Goal: Task Accomplishment & Management: Manage account settings

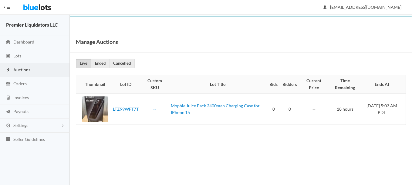
drag, startPoint x: 0, startPoint y: 0, endPoint x: 19, endPoint y: 71, distance: 73.4
click at [19, 71] on span "Auctions" at bounding box center [21, 69] width 17 height 5
click at [19, 56] on span "Lots" at bounding box center [17, 55] width 8 height 5
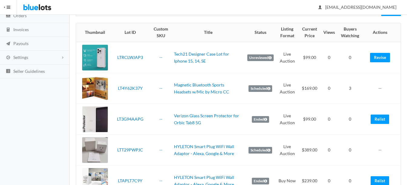
scroll to position [61, 0]
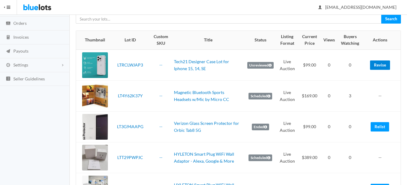
click at [380, 63] on link "Revise" at bounding box center [380, 65] width 20 height 9
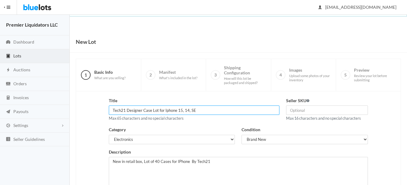
drag, startPoint x: 189, startPoint y: 109, endPoint x: 192, endPoint y: 112, distance: 5.0
click at [189, 109] on input "Tech21 Designer Case Lot for Iphone 15, 14, SE" at bounding box center [194, 110] width 171 height 9
click at [127, 110] on input "Tech21 Designer Case Lot for Iphone 15, 14, 12 & SE" at bounding box center [194, 110] width 171 height 9
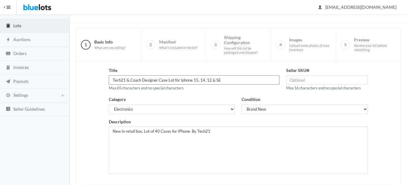
click at [166, 82] on input "Tech21 & Coach Designer Case Lot for Iphone 15, 14, 12 & SE" at bounding box center [194, 79] width 171 height 9
type input "Tech21 & Coach Designer Cases Lot for Iphone 15, 14, 12 & SE"
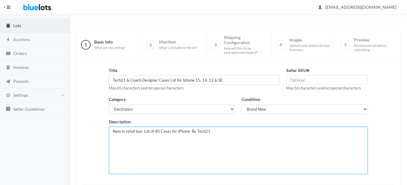
click at [221, 133] on textarea "New in retail box, Lot of 40 Cases for IPhone By Tech21" at bounding box center [238, 151] width 259 height 48
click at [157, 131] on textarea "New in retail box, Lot of 40 Cases for IPhone By Tech21" at bounding box center [238, 151] width 259 height 48
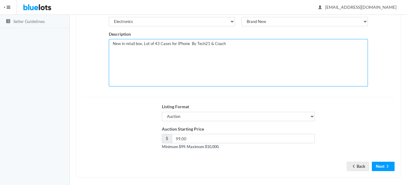
scroll to position [121, 0]
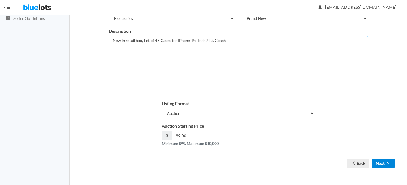
type textarea "New in retail box, Lot of 43 Cases for IPhone By Tech21 & Coach"
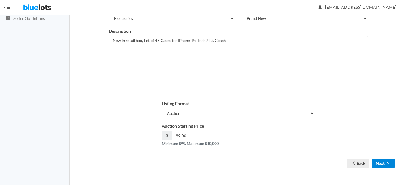
click at [387, 162] on icon "arrow forward" at bounding box center [388, 163] width 6 height 5
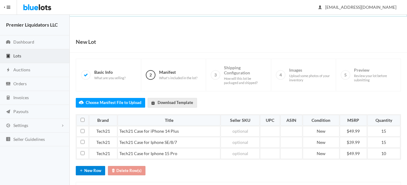
click at [85, 169] on button "New Row" at bounding box center [90, 170] width 29 height 9
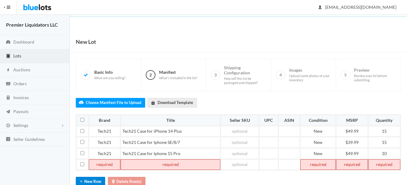
scroll to position [43, 0]
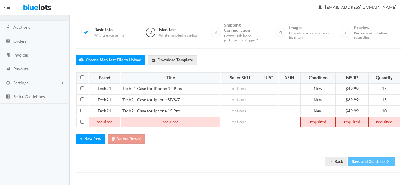
click at [109, 121] on td at bounding box center [105, 122] width 32 height 11
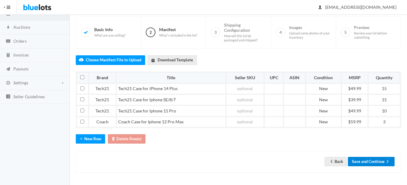
click at [377, 165] on button "Save and Continue" at bounding box center [371, 161] width 47 height 9
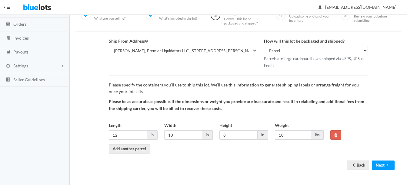
scroll to position [63, 0]
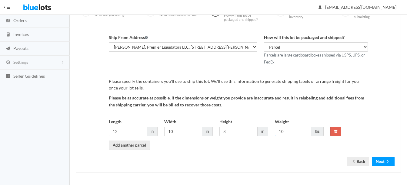
click at [288, 131] on input "10" at bounding box center [293, 131] width 36 height 9
type input "12"
click at [380, 160] on button "Next" at bounding box center [383, 161] width 23 height 9
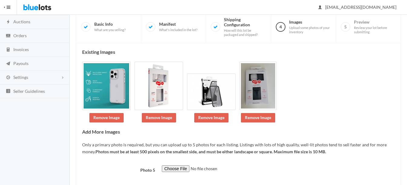
scroll to position [82, 0]
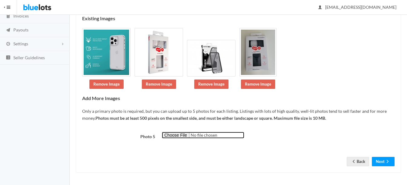
click at [175, 135] on input "file" at bounding box center [203, 135] width 82 height 7
type input "C:\fakepath\m_wp_63d46b81948fa044a015825b.jpg"
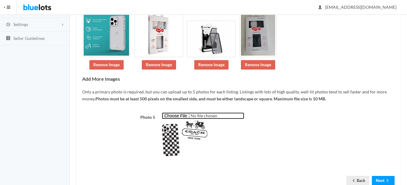
scroll to position [120, 0]
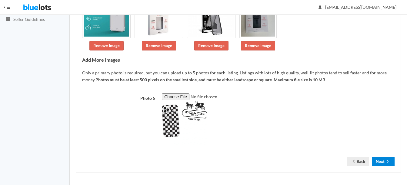
click at [383, 159] on button "Next" at bounding box center [383, 161] width 23 height 9
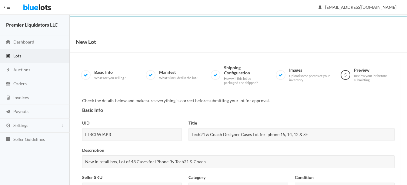
scroll to position [267, 0]
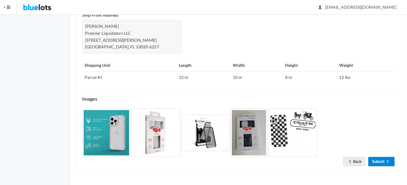
click at [380, 162] on link "Submit" at bounding box center [381, 161] width 26 height 9
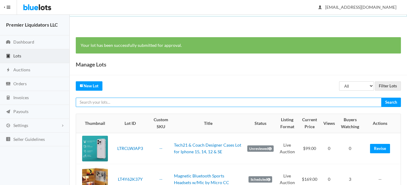
click at [189, 102] on input "text" at bounding box center [229, 102] width 306 height 9
type input "tcl"
click at [381, 98] on input "Search" at bounding box center [391, 102] width 20 height 9
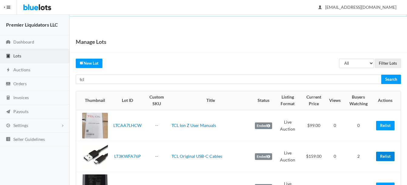
click at [386, 155] on link "Relist" at bounding box center [385, 156] width 18 height 9
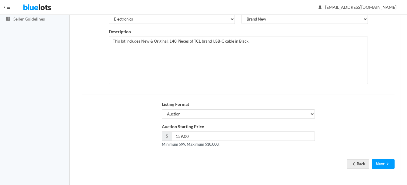
scroll to position [121, 0]
click at [386, 163] on icon "arrow forward" at bounding box center [388, 163] width 6 height 5
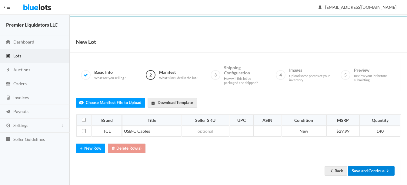
click at [365, 172] on button "Save and Continue" at bounding box center [371, 171] width 47 height 9
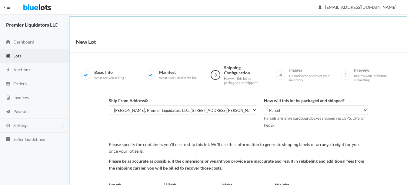
scroll to position [63, 0]
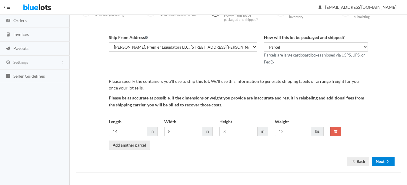
click at [379, 159] on button "Next" at bounding box center [383, 161] width 23 height 9
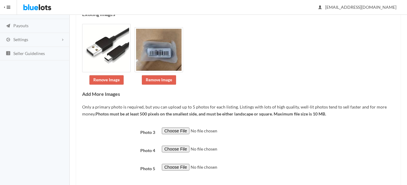
scroll to position [118, 0]
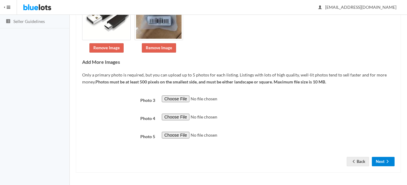
click at [386, 159] on button "Next" at bounding box center [383, 161] width 23 height 9
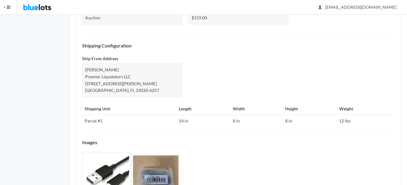
scroll to position [267, 0]
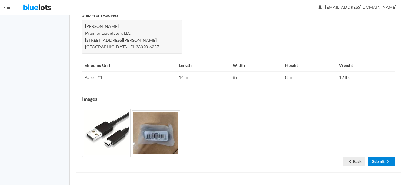
click at [385, 160] on icon "arrow forward" at bounding box center [388, 161] width 6 height 5
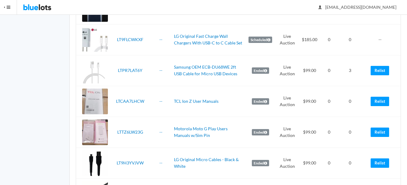
scroll to position [758, 0]
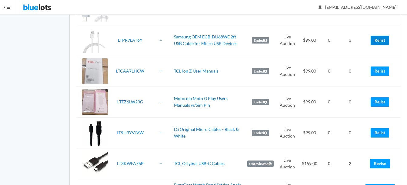
click at [381, 37] on link "Relist" at bounding box center [380, 40] width 18 height 9
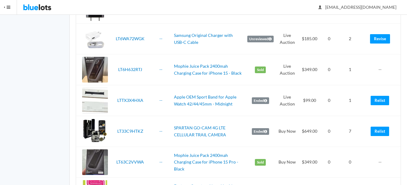
scroll to position [1364, 0]
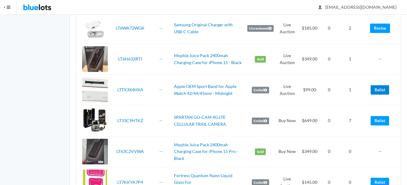
drag, startPoint x: 382, startPoint y: 91, endPoint x: 236, endPoint y: 19, distance: 162.1
click at [382, 91] on link "Relist" at bounding box center [380, 89] width 18 height 9
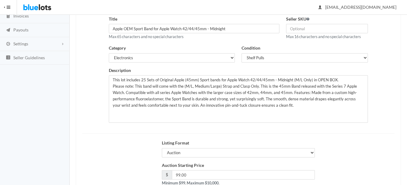
scroll to position [121, 0]
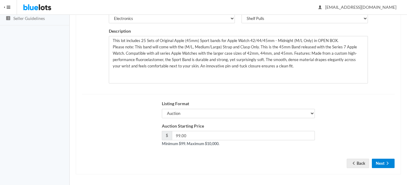
click at [387, 159] on button "Next" at bounding box center [383, 163] width 23 height 9
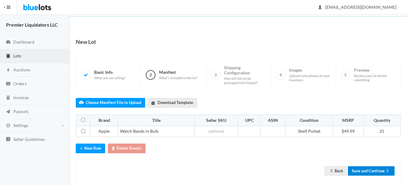
click at [367, 171] on button "Save and Continue" at bounding box center [371, 171] width 47 height 9
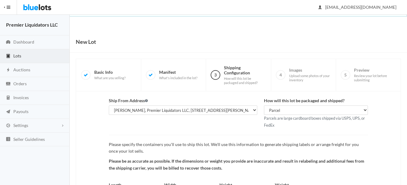
scroll to position [63, 0]
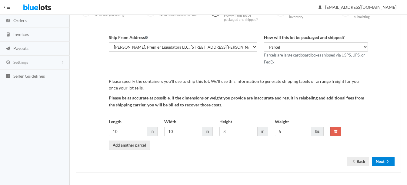
click at [386, 164] on ion-icon "arrow forward" at bounding box center [388, 162] width 6 height 6
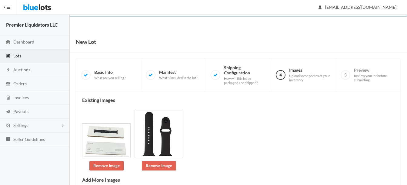
scroll to position [105, 0]
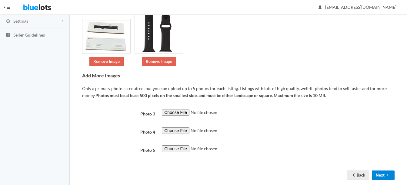
click at [384, 175] on button "Next" at bounding box center [383, 175] width 23 height 9
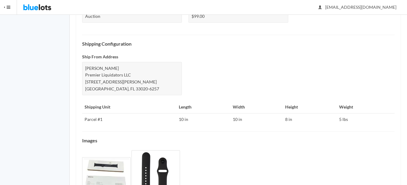
scroll to position [288, 0]
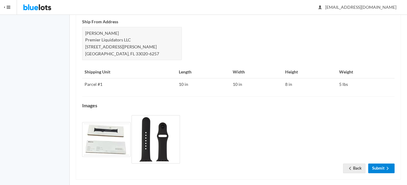
drag, startPoint x: 381, startPoint y: 162, endPoint x: 379, endPoint y: 158, distance: 5.0
click at [381, 164] on link "Submit" at bounding box center [381, 168] width 26 height 9
